Goal: Task Accomplishment & Management: Use online tool/utility

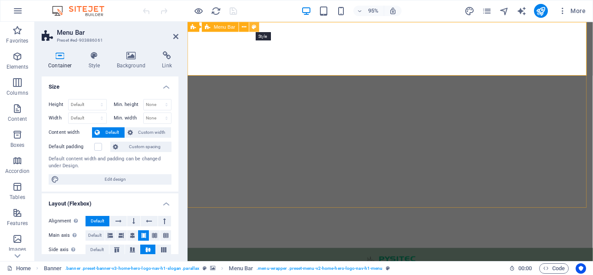
click at [253, 28] on icon at bounding box center [254, 26] width 4 height 9
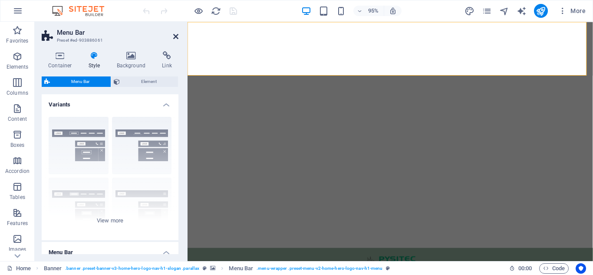
click at [174, 39] on icon at bounding box center [175, 36] width 5 height 7
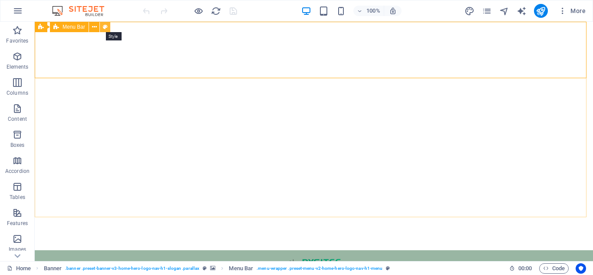
click at [108, 25] on button at bounding box center [105, 27] width 10 height 10
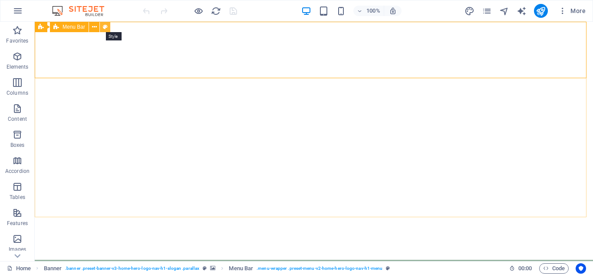
select select "rem"
select select "preset-menu-v2-home-hero-logo-nav-h1-menu"
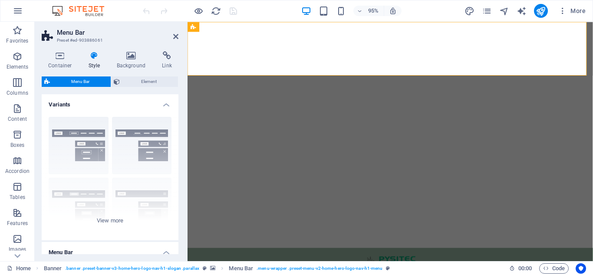
click at [179, 38] on aside "Menu Bar Preset #ed-903886061 Container Style Background Link Size Height Defau…" at bounding box center [111, 141] width 153 height 239
click at [176, 38] on icon at bounding box center [175, 36] width 5 height 7
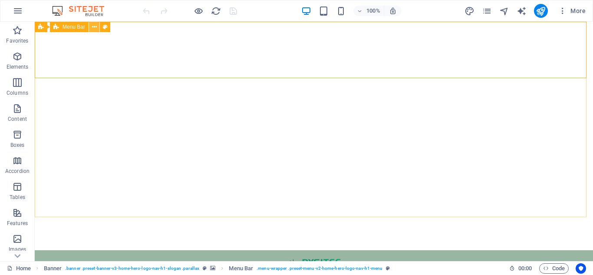
click at [91, 28] on button at bounding box center [94, 27] width 10 height 10
click at [102, 26] on button at bounding box center [105, 27] width 10 height 10
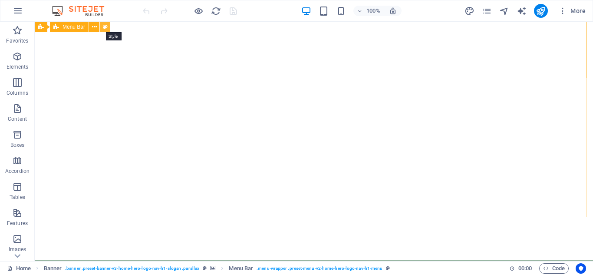
select select "rem"
select select "preset-menu-v2-home-hero-logo-nav-h1-menu"
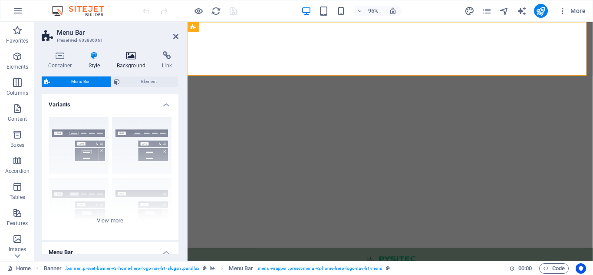
click at [121, 56] on icon at bounding box center [131, 55] width 42 height 9
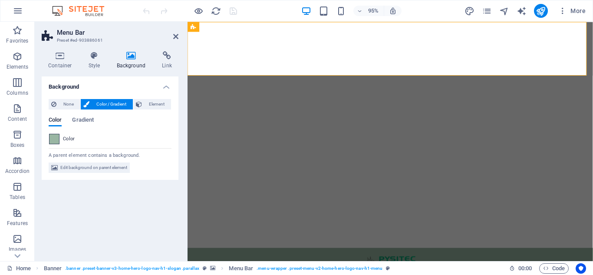
click at [53, 137] on span at bounding box center [54, 139] width 10 height 10
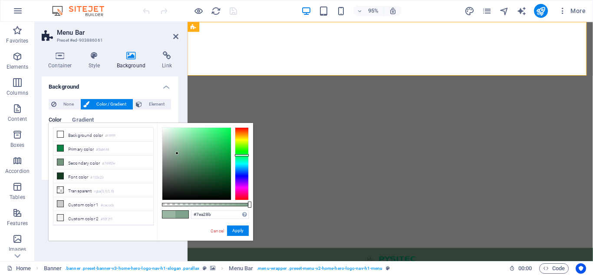
click at [177, 153] on div at bounding box center [196, 164] width 69 height 72
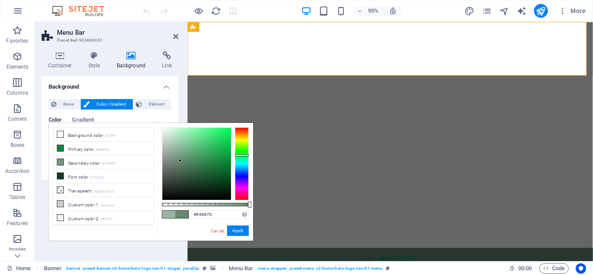
click at [180, 161] on div at bounding box center [196, 164] width 69 height 72
click at [183, 165] on div at bounding box center [196, 164] width 69 height 72
click at [191, 171] on div at bounding box center [196, 164] width 69 height 72
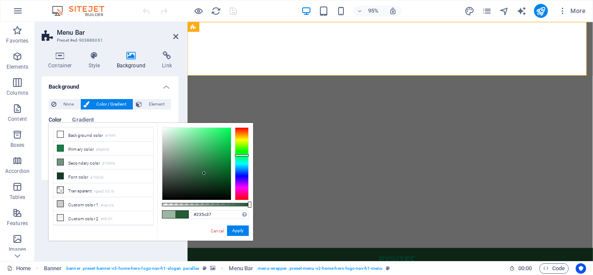
click at [204, 173] on div at bounding box center [196, 164] width 69 height 72
click at [211, 174] on div at bounding box center [196, 164] width 69 height 72
click at [220, 177] on div at bounding box center [196, 164] width 69 height 72
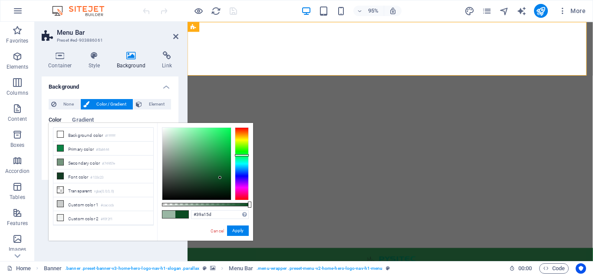
click at [206, 154] on div at bounding box center [196, 164] width 69 height 72
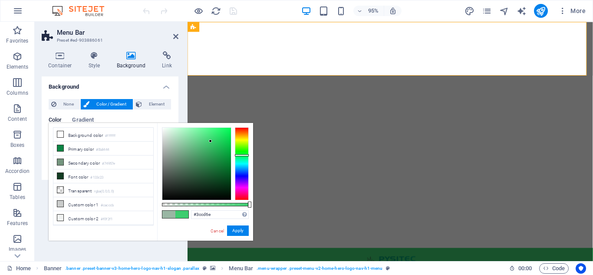
click at [210, 141] on div at bounding box center [196, 164] width 69 height 72
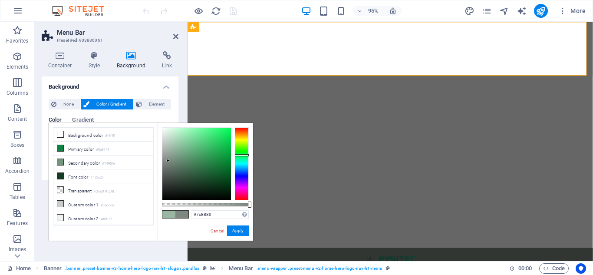
click at [168, 161] on div at bounding box center [196, 164] width 69 height 72
click at [167, 157] on div at bounding box center [196, 164] width 69 height 72
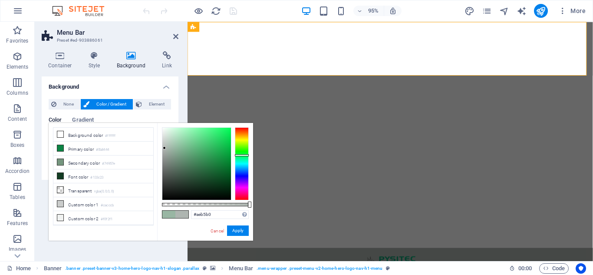
click at [164, 148] on div at bounding box center [196, 164] width 69 height 72
click at [168, 142] on div at bounding box center [196, 164] width 69 height 72
click at [180, 130] on div at bounding box center [196, 164] width 69 height 72
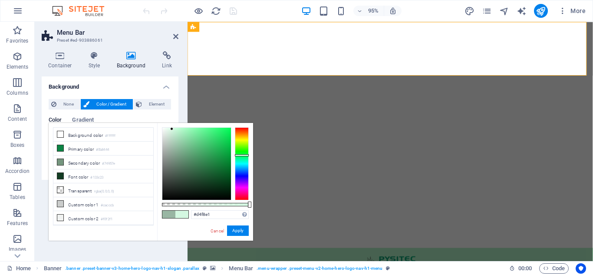
click at [172, 129] on div at bounding box center [196, 164] width 69 height 72
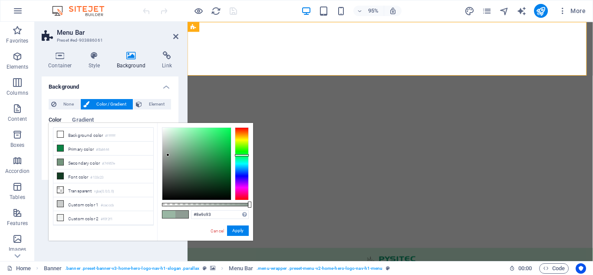
click at [168, 155] on div at bounding box center [196, 164] width 69 height 72
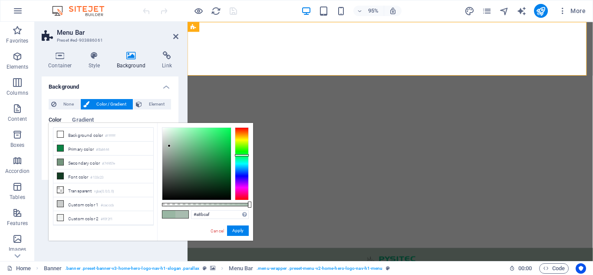
click at [169, 146] on div at bounding box center [196, 164] width 69 height 72
click at [169, 141] on div at bounding box center [196, 164] width 69 height 72
type input "#bbd9c6"
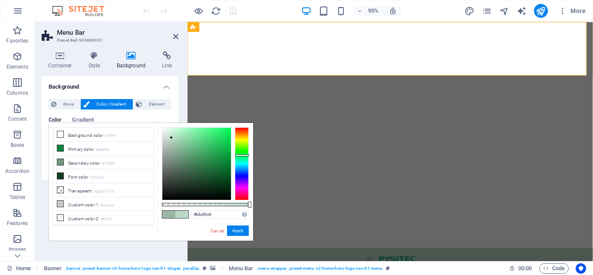
click at [171, 138] on div at bounding box center [196, 164] width 69 height 72
click at [236, 232] on button "Apply" at bounding box center [238, 230] width 22 height 10
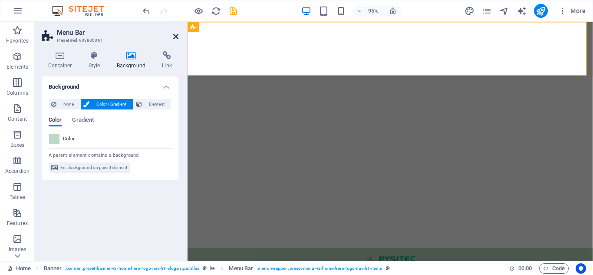
click at [177, 38] on icon at bounding box center [175, 36] width 5 height 7
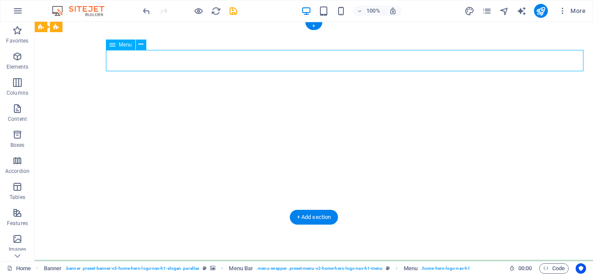
select select "1"
select select
select select "2"
select select
select select "3"
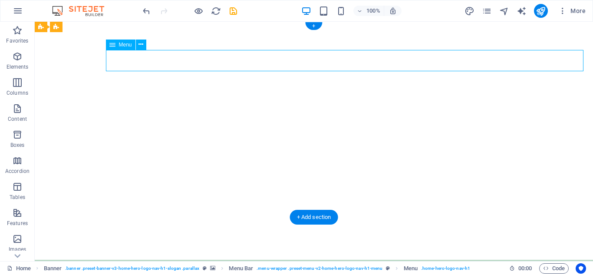
select select
select select "4"
select select
select select "5"
select select
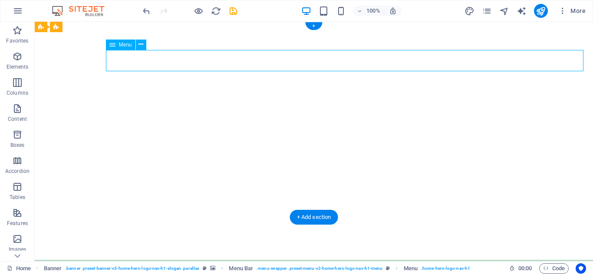
select select "16"
select select
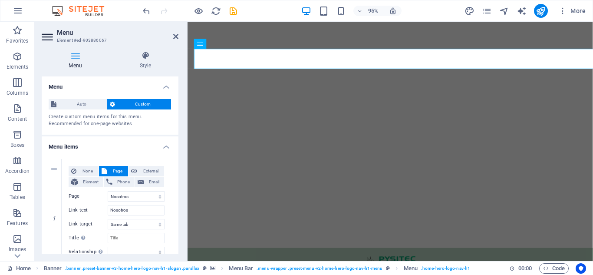
click at [150, 70] on div "Menu Style Menu Auto Custom Create custom menu items for this menu. Recommended…" at bounding box center [110, 152] width 137 height 203
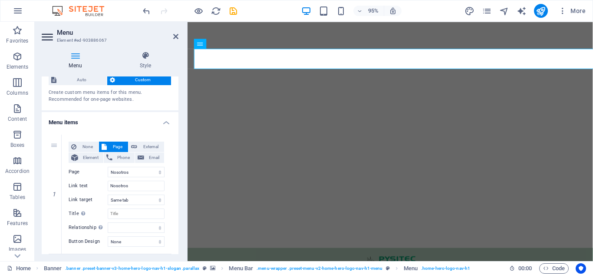
scroll to position [25, 0]
click at [227, 43] on icon at bounding box center [227, 43] width 4 height 9
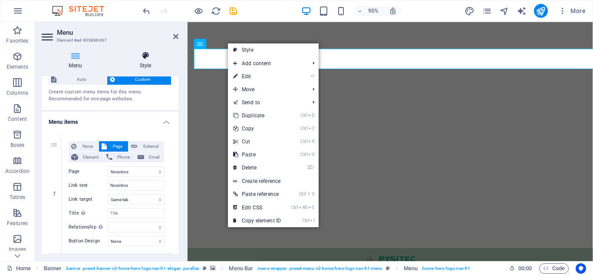
click at [137, 57] on icon at bounding box center [145, 55] width 66 height 9
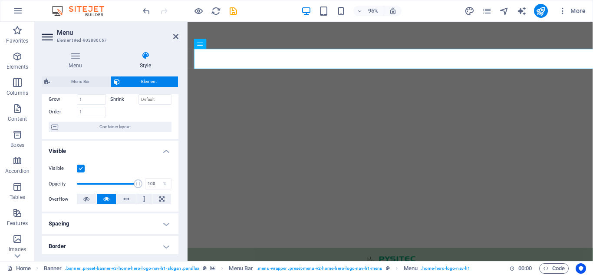
scroll to position [0, 0]
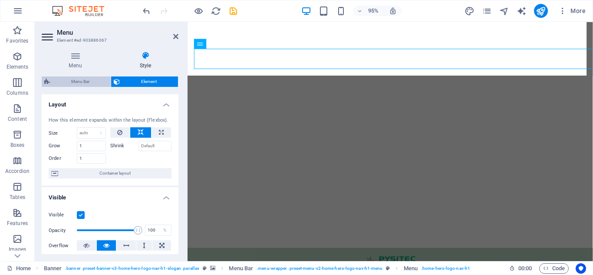
click at [92, 78] on span "Menu Bar" at bounding box center [81, 81] width 56 height 10
select select "rem"
select select "preset-menu-v2-home-hero-logo-nav-h1-menu"
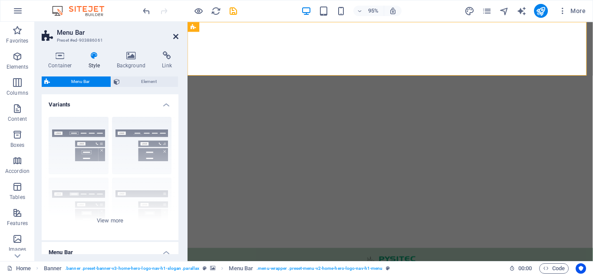
click at [174, 35] on icon at bounding box center [175, 36] width 5 height 7
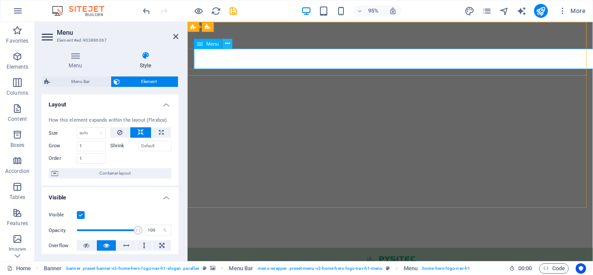
click at [225, 43] on icon at bounding box center [227, 43] width 4 height 9
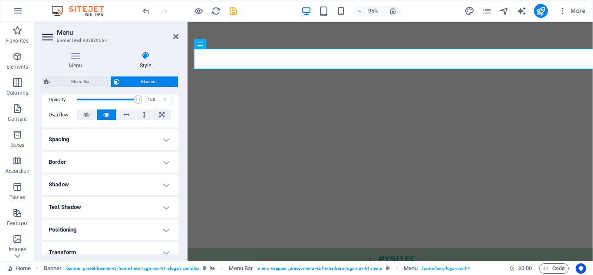
scroll to position [118, 0]
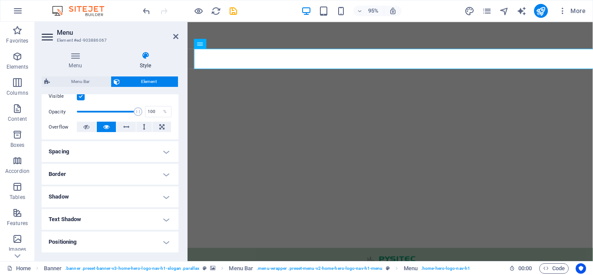
click at [89, 150] on h4 "Spacing" at bounding box center [110, 151] width 137 height 21
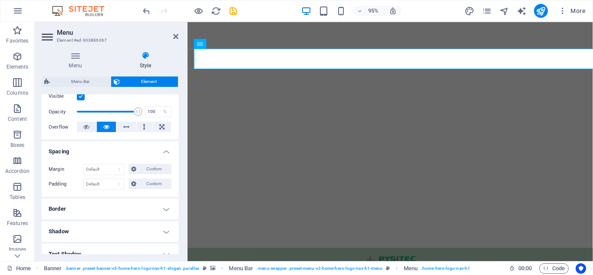
click at [89, 150] on h4 "Spacing" at bounding box center [110, 149] width 137 height 16
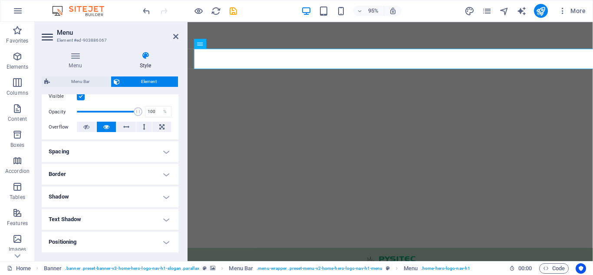
click at [86, 171] on h4 "Border" at bounding box center [110, 174] width 137 height 21
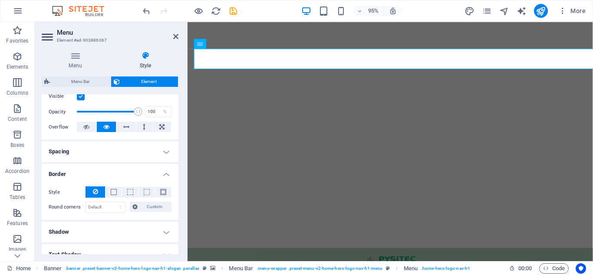
click at [86, 171] on h4 "Border" at bounding box center [110, 172] width 137 height 16
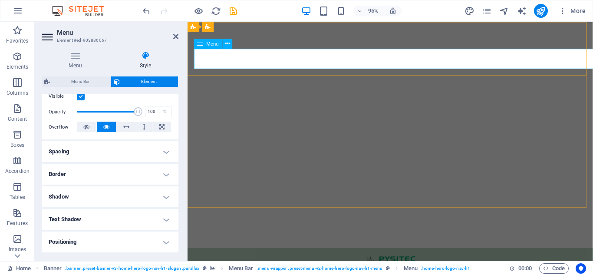
click at [178, 40] on aside "Menu Element #ed-903886067 Menu Style Menu Auto Custom Create custom menu items…" at bounding box center [111, 141] width 153 height 239
click at [223, 42] on button at bounding box center [228, 44] width 10 height 10
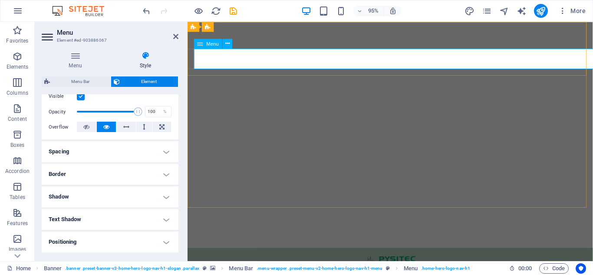
click at [177, 38] on icon at bounding box center [175, 36] width 5 height 7
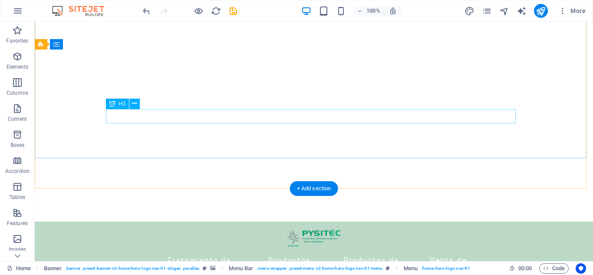
scroll to position [0, 0]
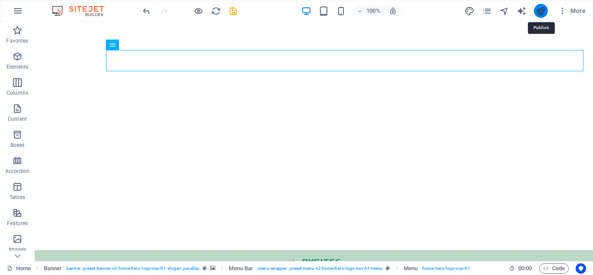
click at [538, 10] on icon "publish" at bounding box center [541, 11] width 10 height 10
